Goal: Task Accomplishment & Management: Manage account settings

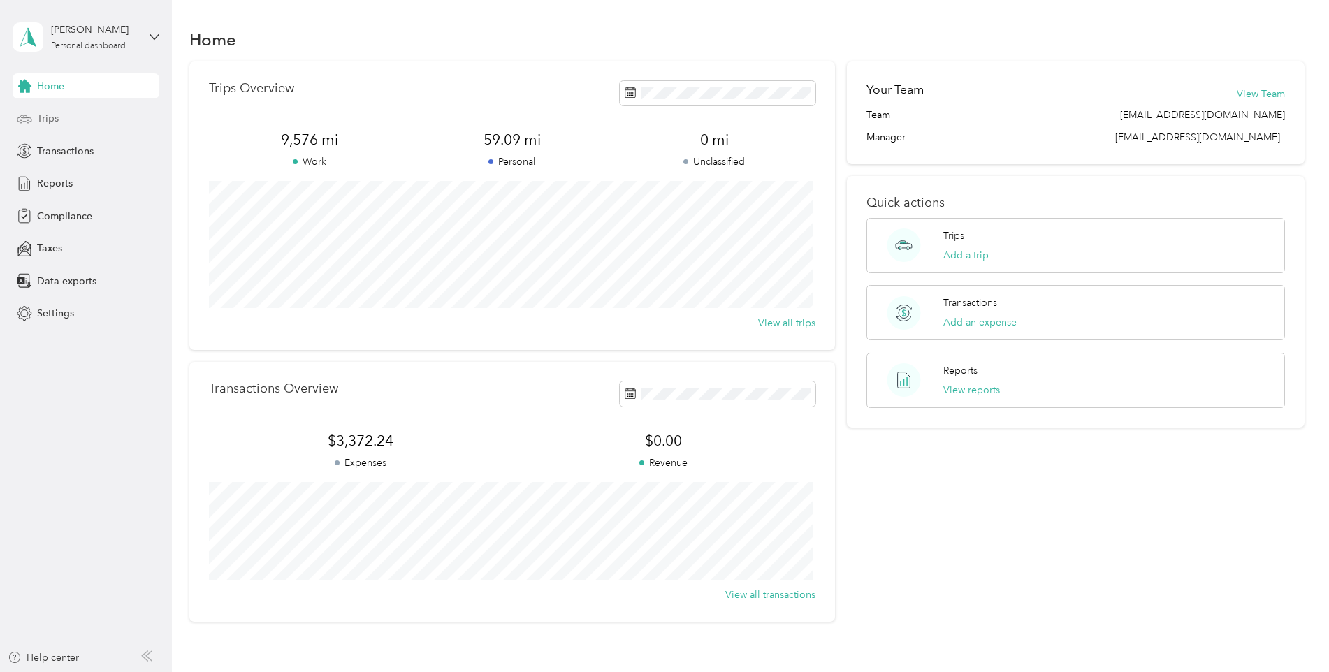
click at [54, 118] on span "Trips" at bounding box center [48, 118] width 22 height 15
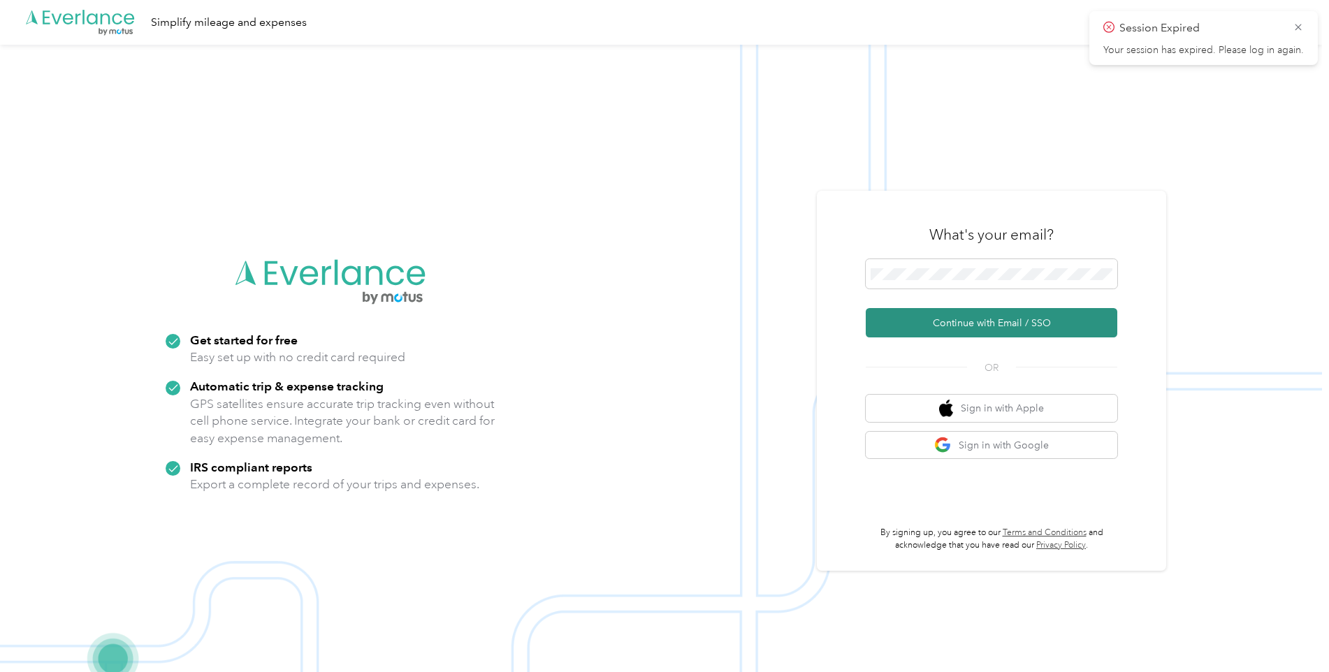
click at [941, 318] on button "Continue with Email / SSO" at bounding box center [992, 322] width 252 height 29
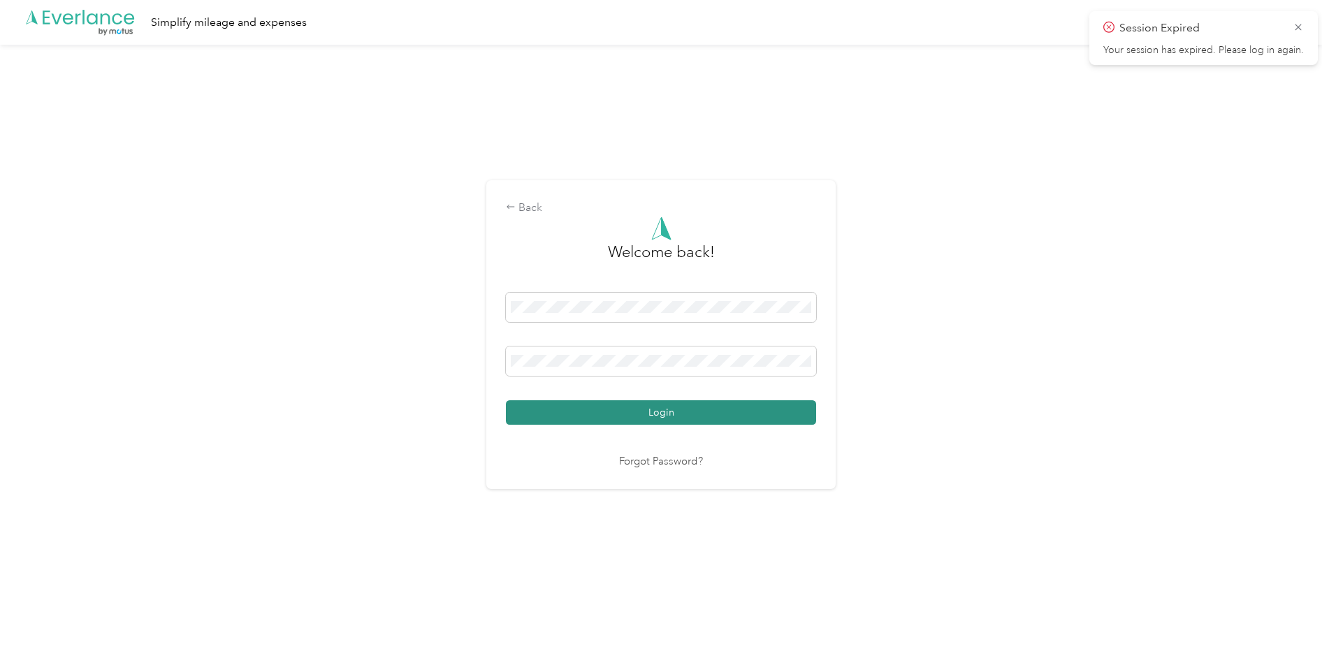
click at [686, 414] on button "Login" at bounding box center [661, 412] width 310 height 24
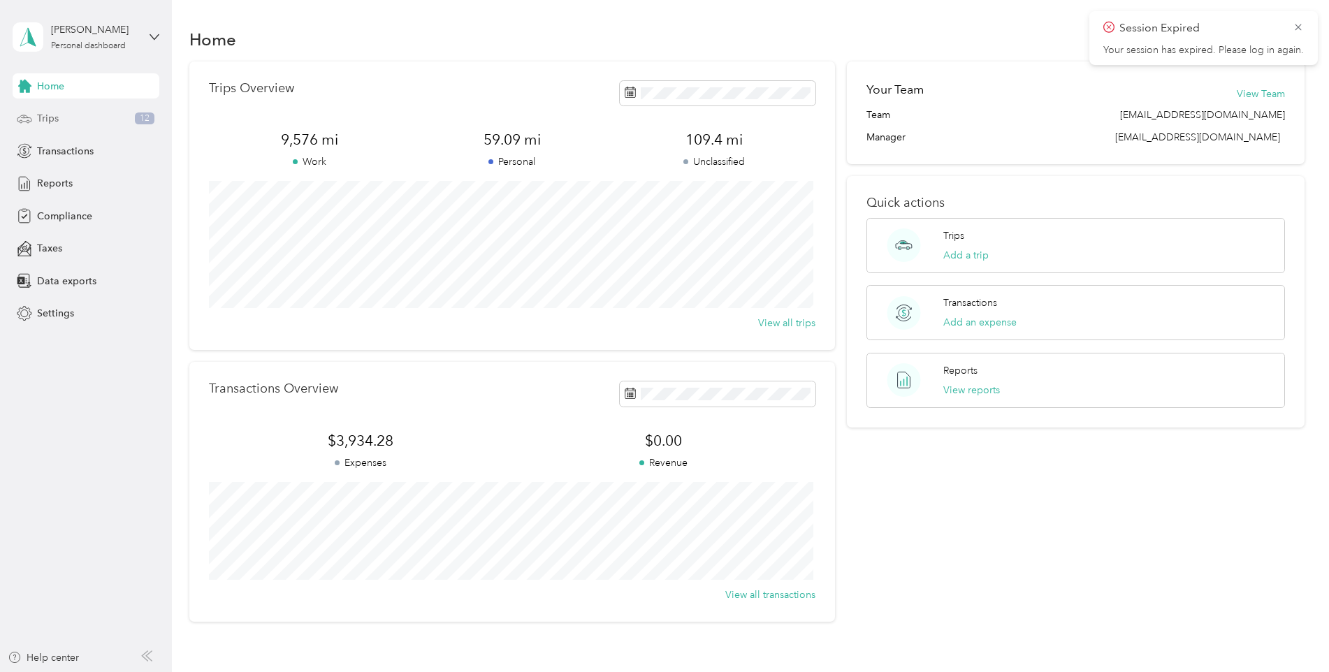
click at [48, 118] on span "Trips" at bounding box center [48, 118] width 22 height 15
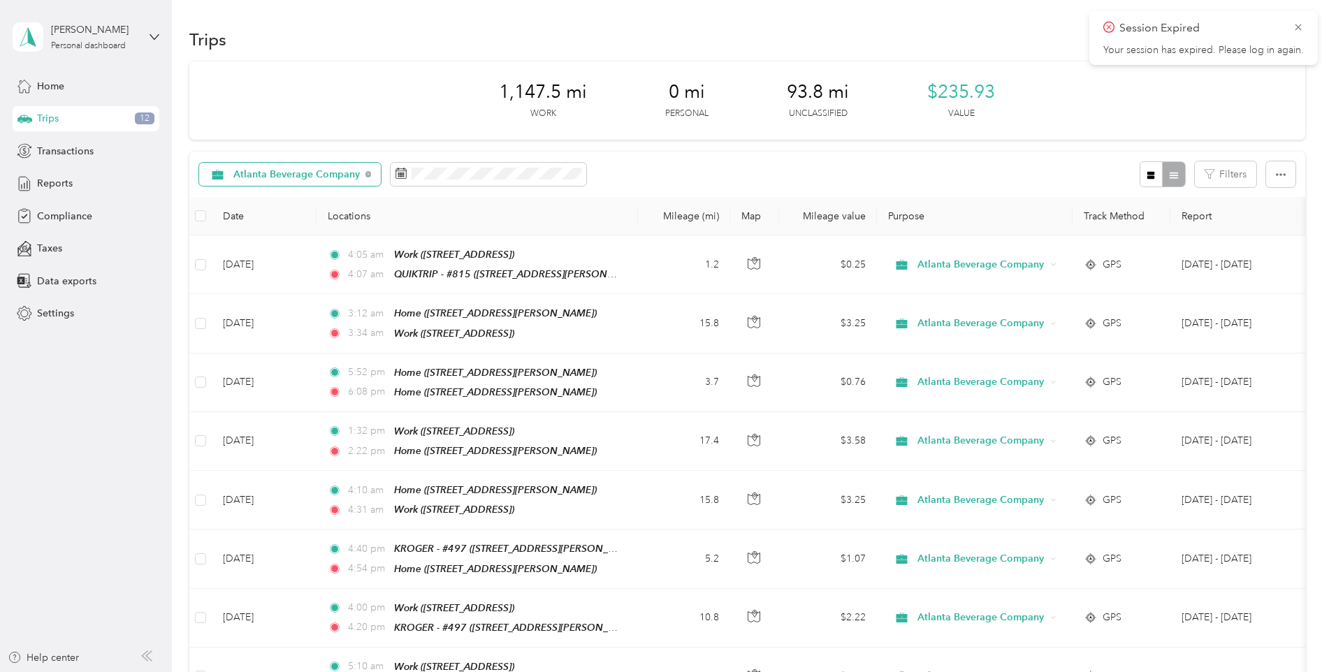
click at [314, 175] on span "Atlanta Beverage Company" at bounding box center [296, 175] width 126 height 10
click at [258, 221] on span "Unclassified" at bounding box center [305, 224] width 144 height 15
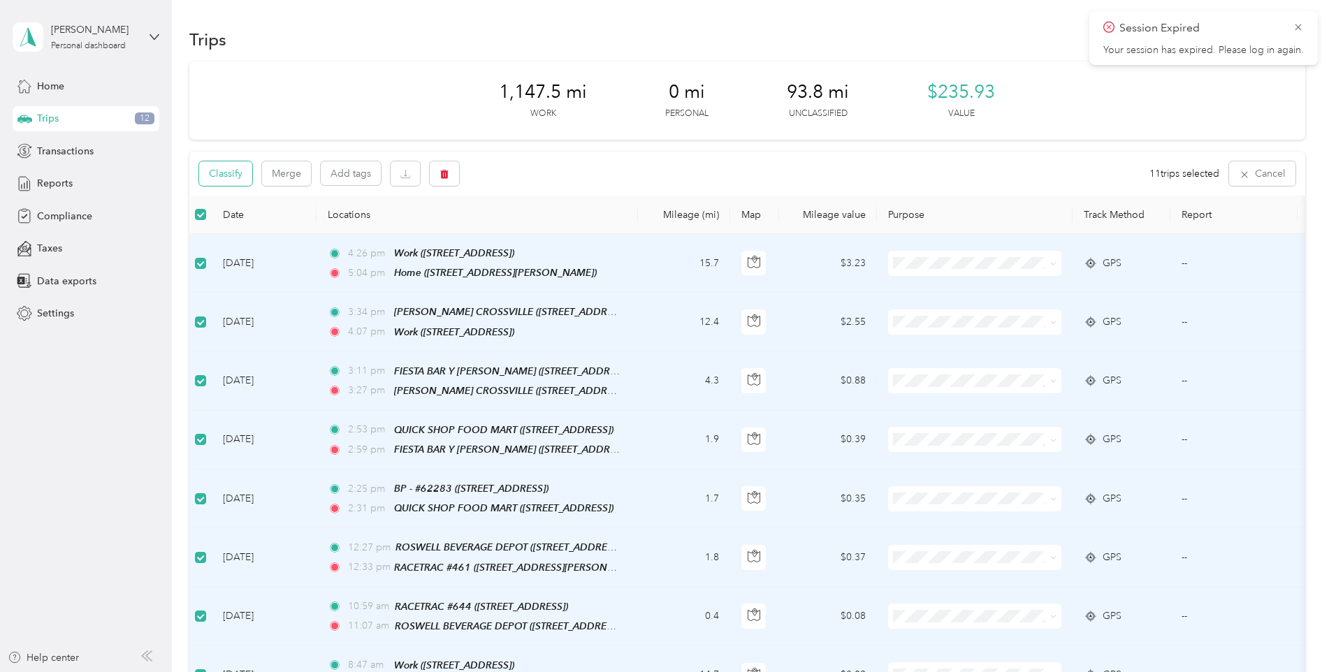
click at [228, 174] on button "Classify" at bounding box center [225, 173] width 53 height 24
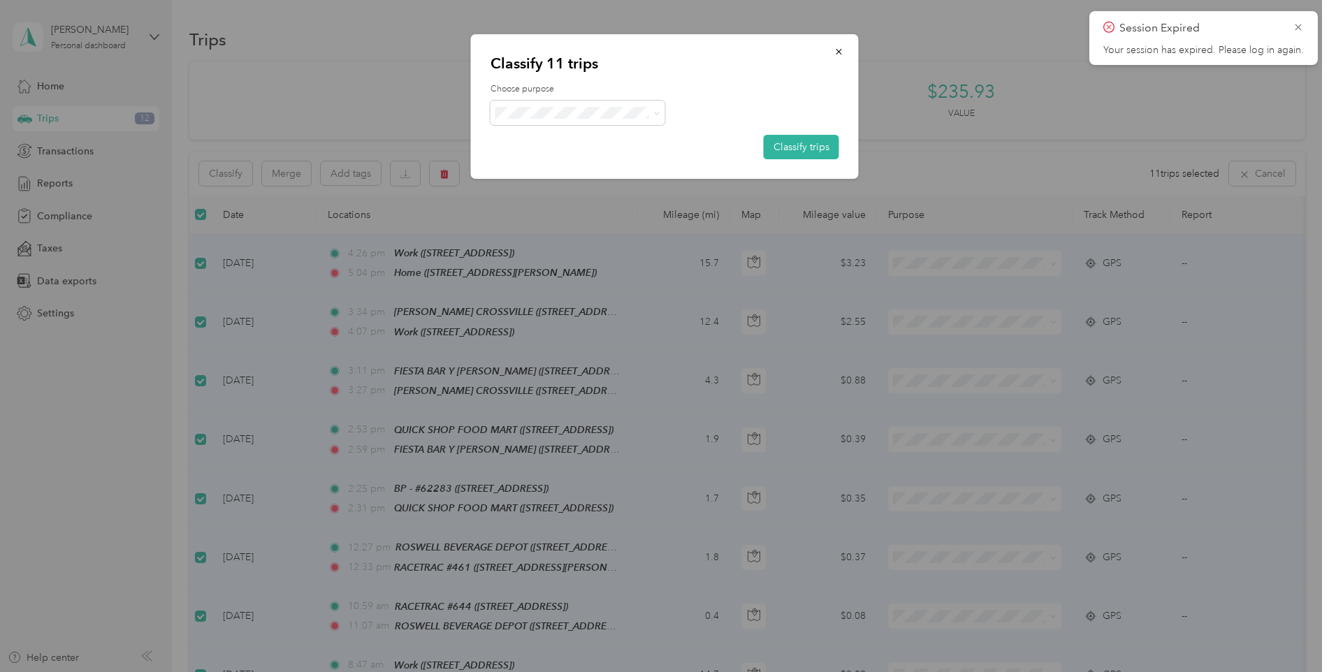
click at [525, 138] on span "Atlanta Beverage Company" at bounding box center [590, 138] width 130 height 15
click at [820, 151] on button "Classify trips" at bounding box center [801, 147] width 75 height 24
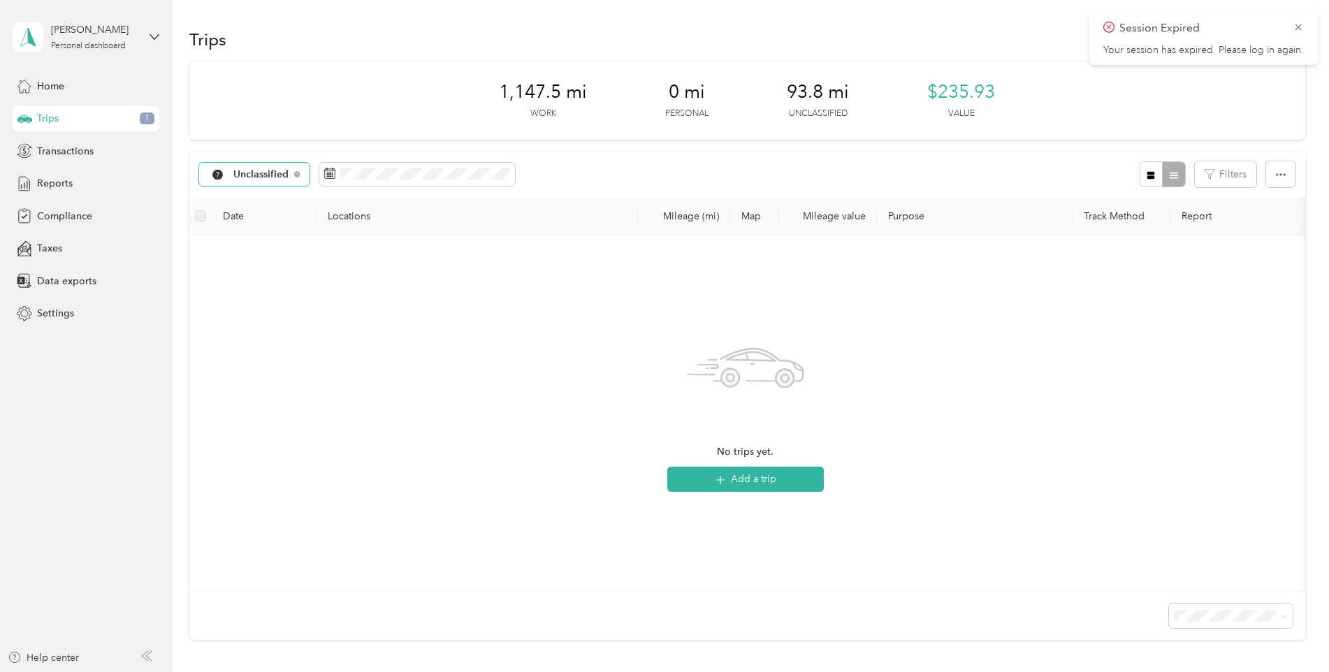
click at [240, 177] on span "Unclassified" at bounding box center [261, 175] width 56 height 10
click at [265, 200] on span "All purposes" at bounding box center [296, 199] width 126 height 15
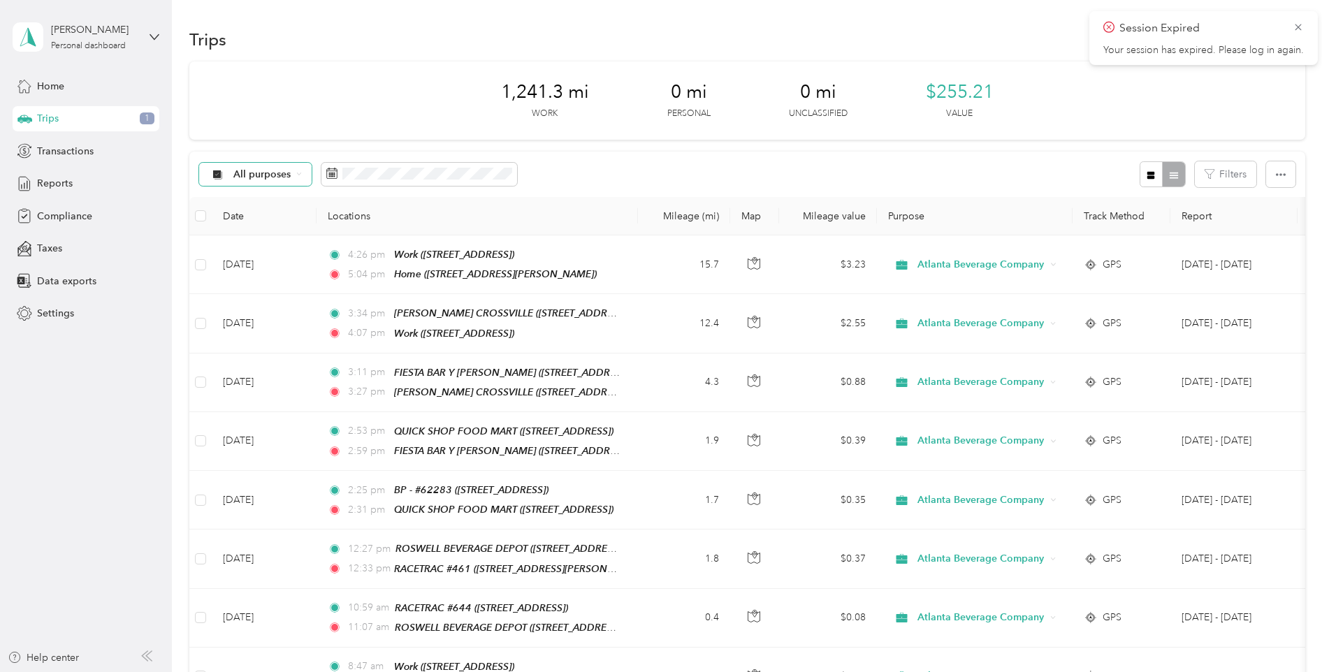
click at [256, 177] on span "All purposes" at bounding box center [262, 175] width 58 height 10
click at [246, 222] on span "Unclassified" at bounding box center [296, 224] width 126 height 15
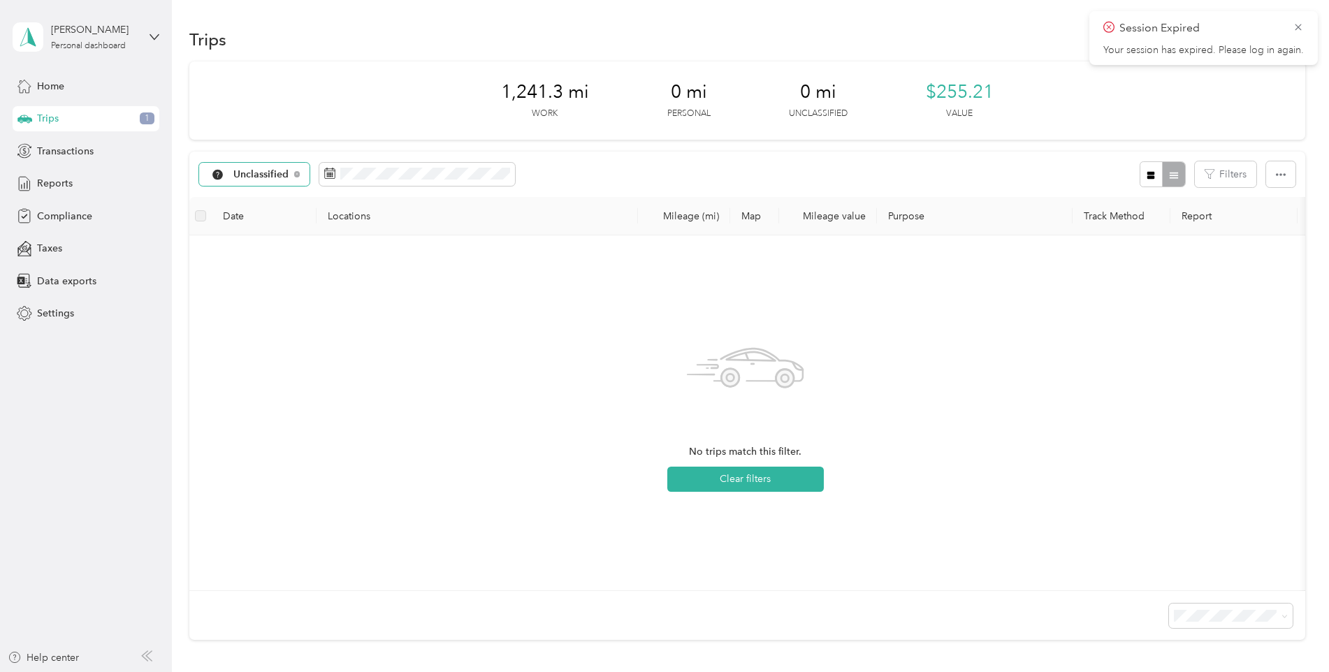
click at [245, 171] on span "Unclassified" at bounding box center [261, 175] width 56 height 10
click at [242, 275] on li "Personal" at bounding box center [284, 270] width 171 height 24
click at [261, 173] on span "Personal" at bounding box center [253, 175] width 40 height 10
click at [252, 196] on span "All purposes" at bounding box center [296, 194] width 126 height 15
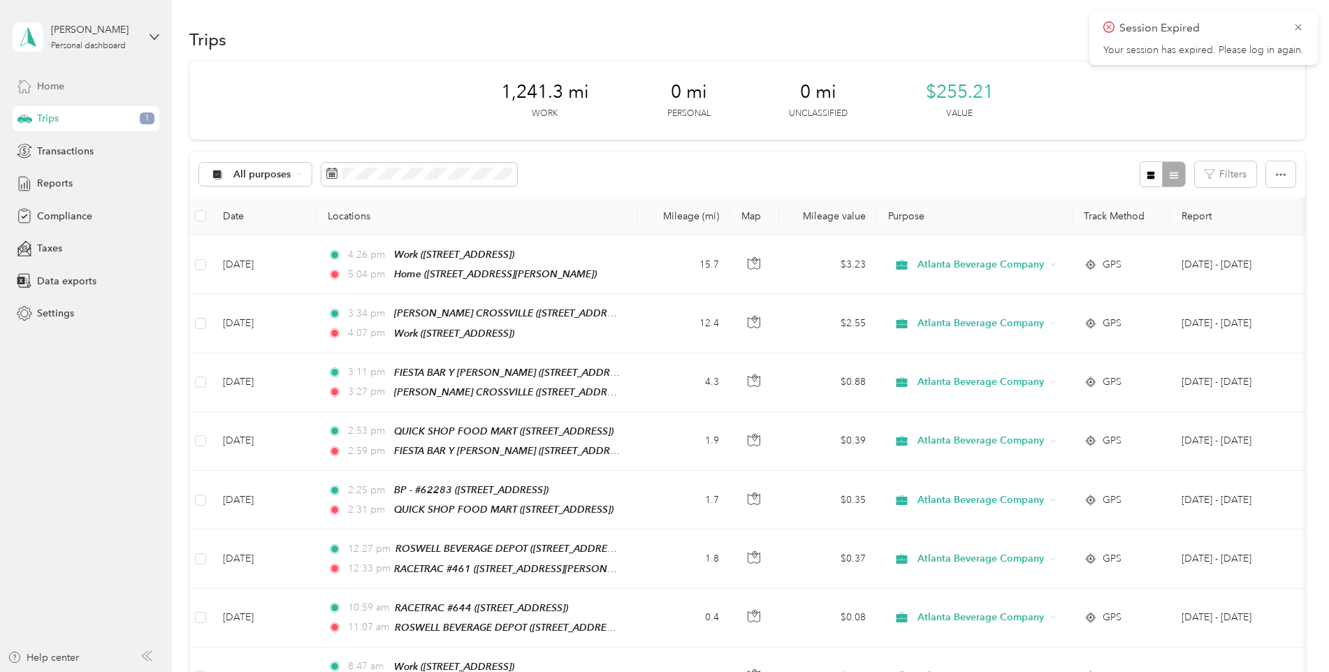
click at [42, 85] on span "Home" at bounding box center [50, 86] width 27 height 15
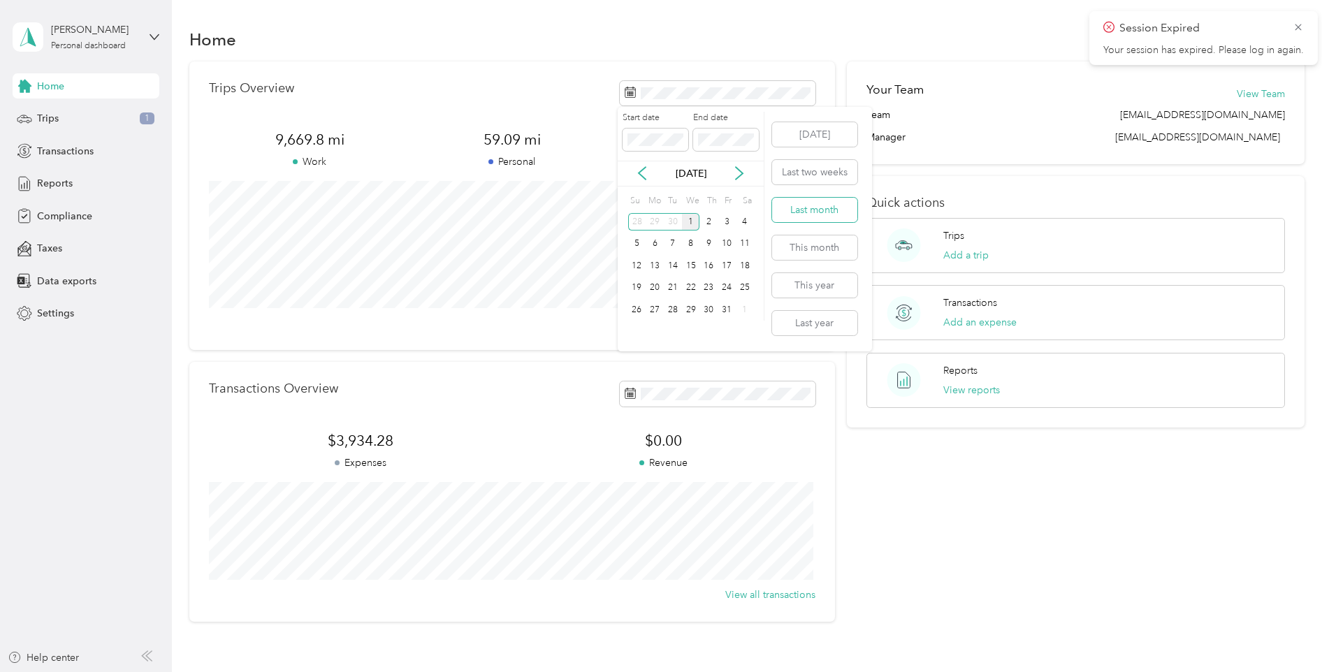
click at [811, 210] on button "Last month" at bounding box center [814, 210] width 85 height 24
click at [1298, 27] on icon at bounding box center [1298, 27] width 6 height 6
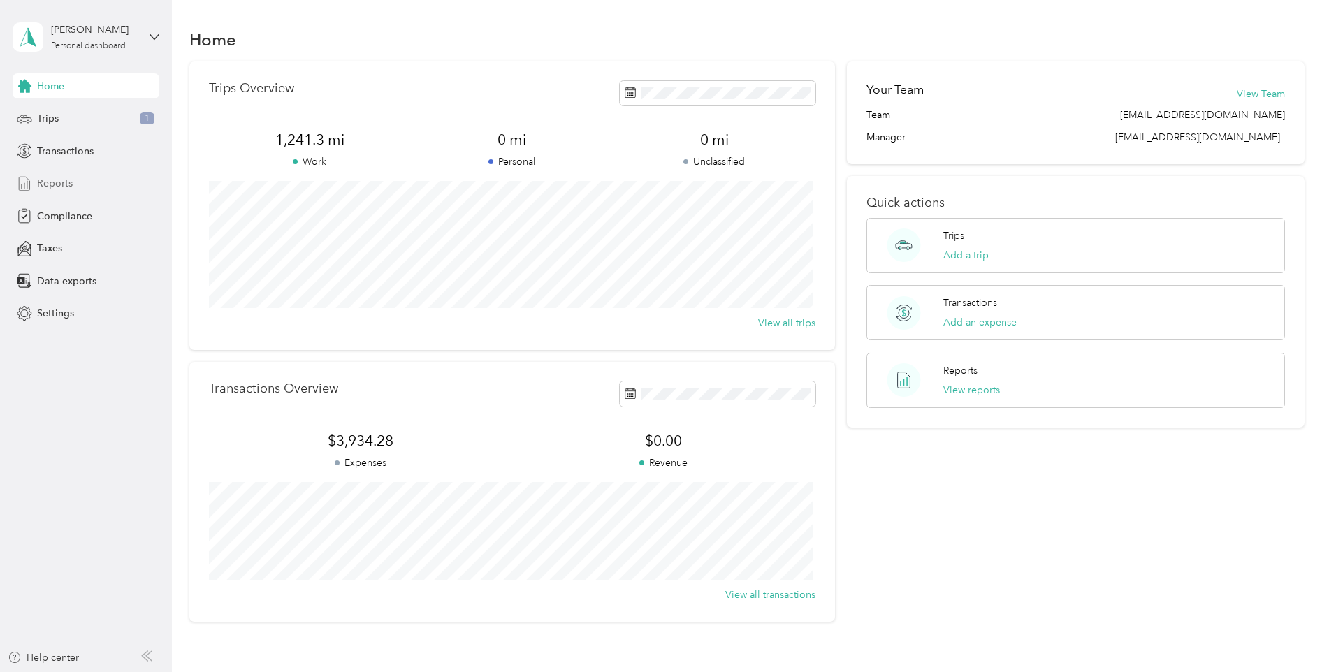
click at [49, 181] on span "Reports" at bounding box center [55, 183] width 36 height 15
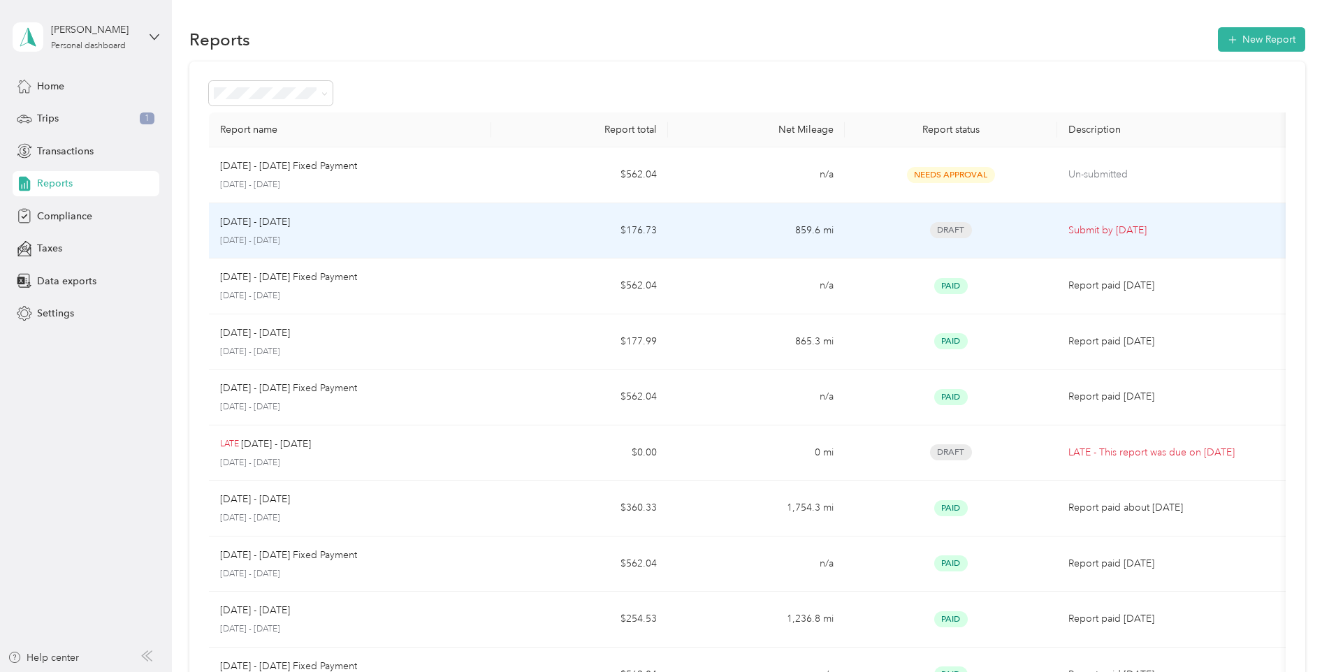
click at [453, 242] on p "[DATE] - [DATE]" at bounding box center [350, 241] width 261 height 13
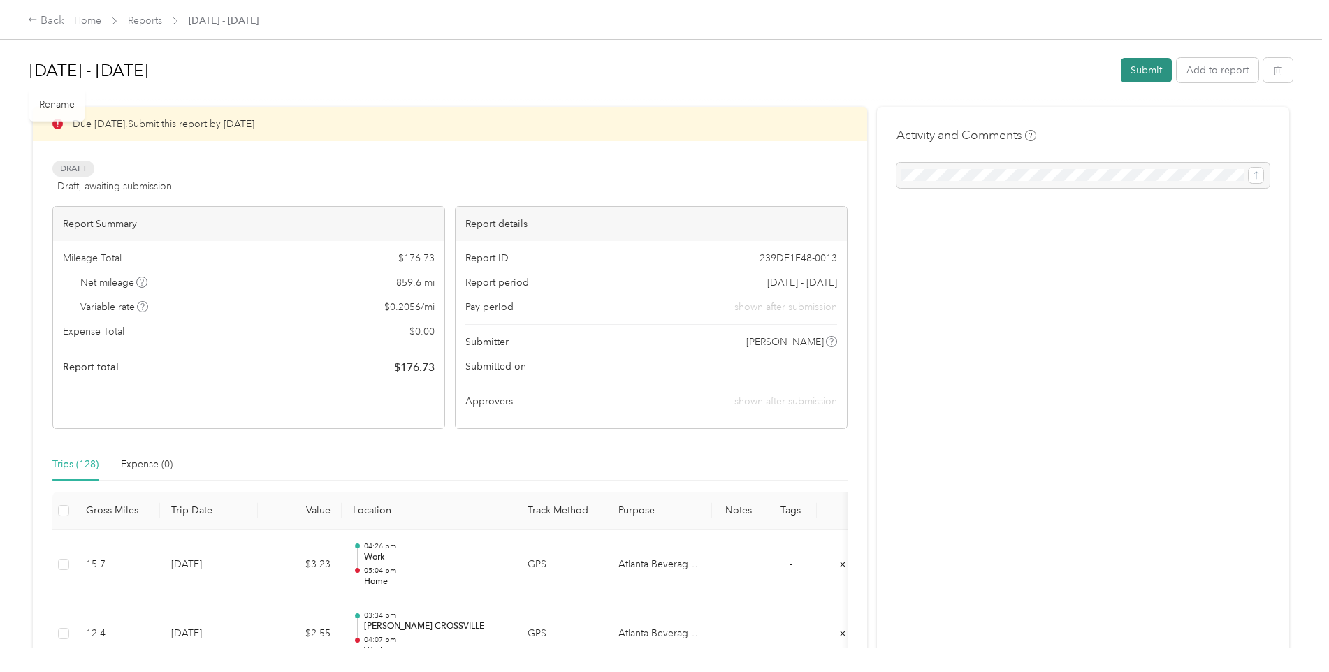
click at [1138, 68] on button "Submit" at bounding box center [1146, 70] width 51 height 24
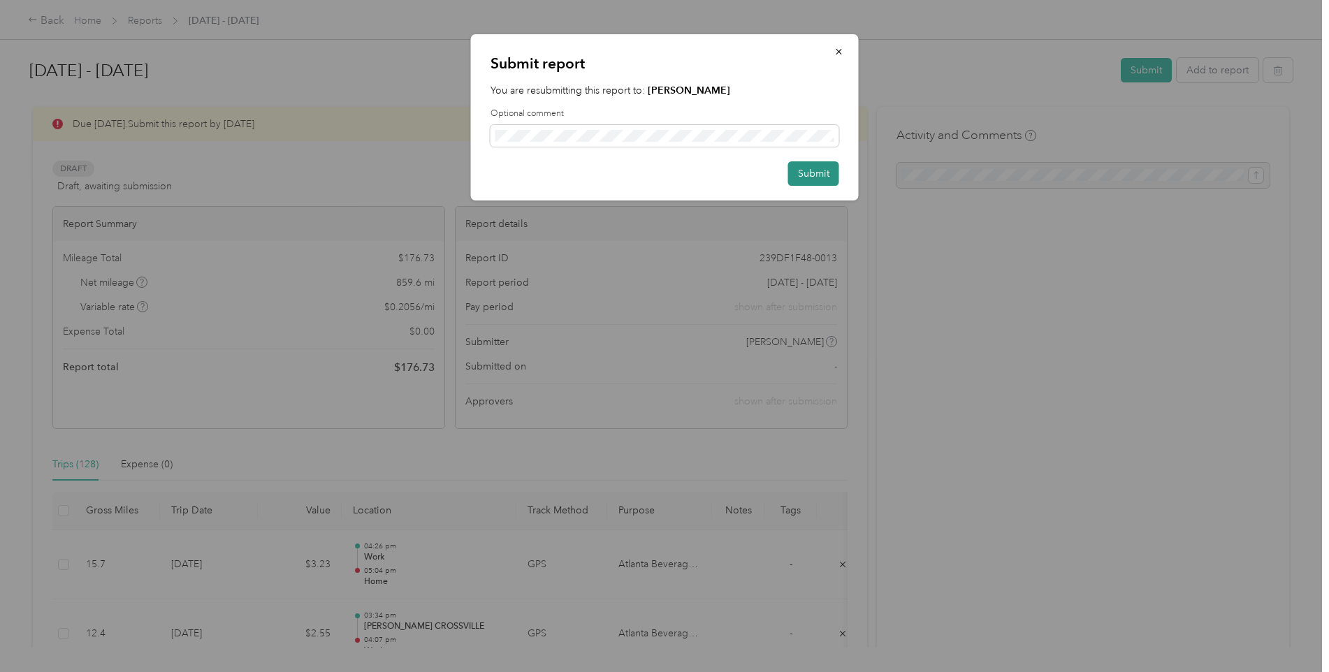
click at [822, 176] on button "Submit" at bounding box center [813, 173] width 51 height 24
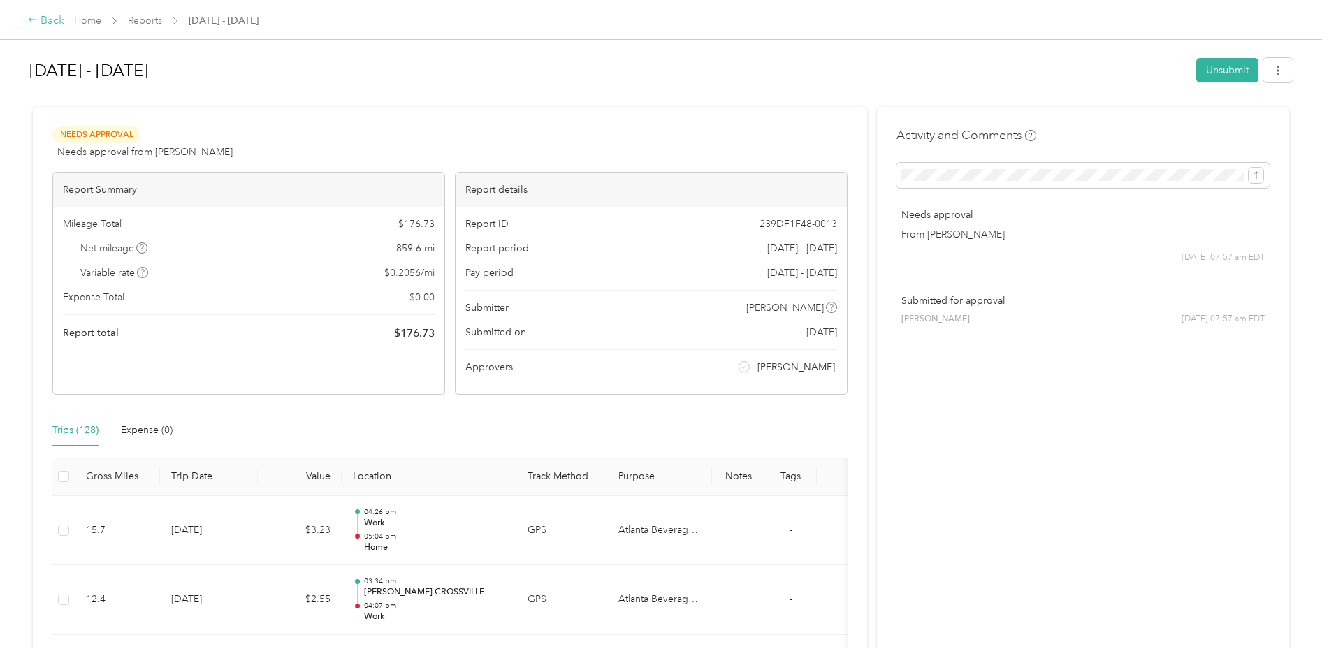
click at [51, 21] on div "Back" at bounding box center [46, 21] width 36 height 17
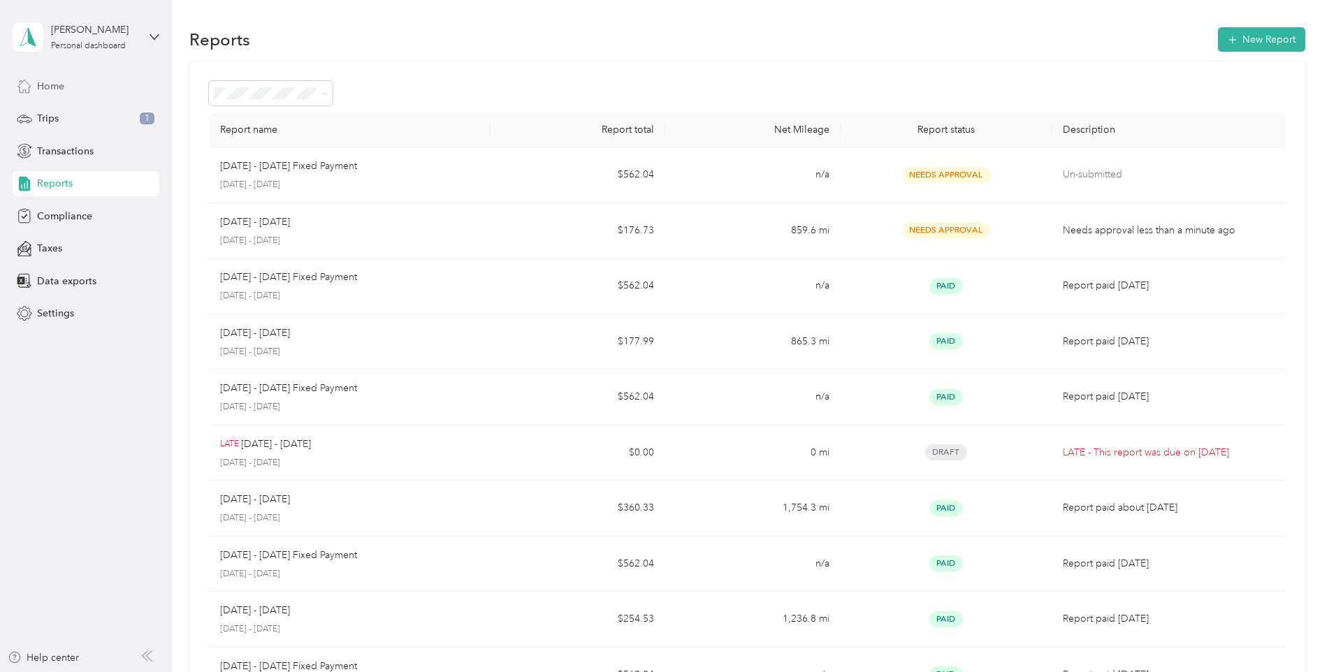
click at [41, 89] on span "Home" at bounding box center [50, 86] width 27 height 15
